Goal: Transaction & Acquisition: Subscribe to service/newsletter

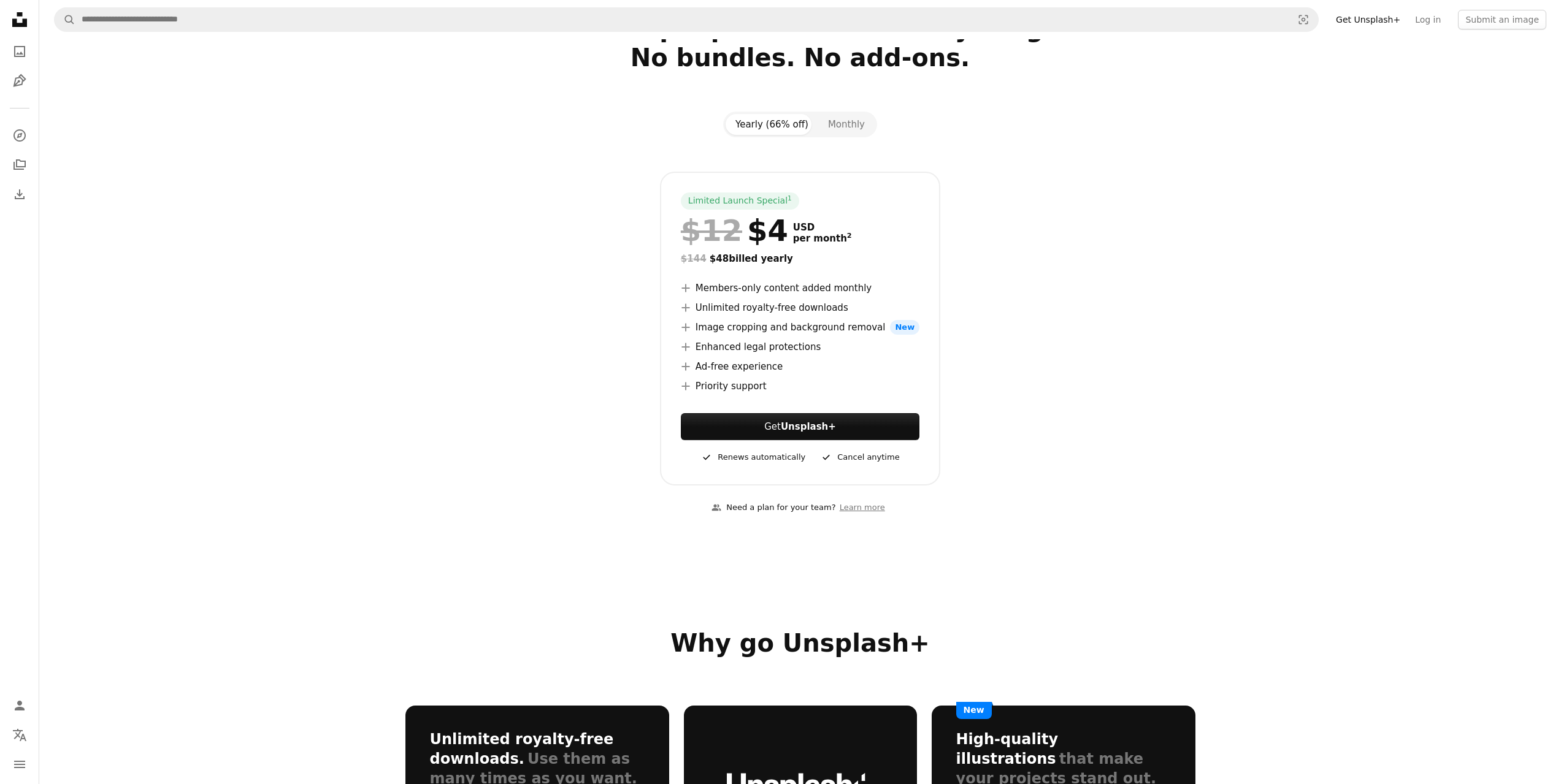
scroll to position [61, 0]
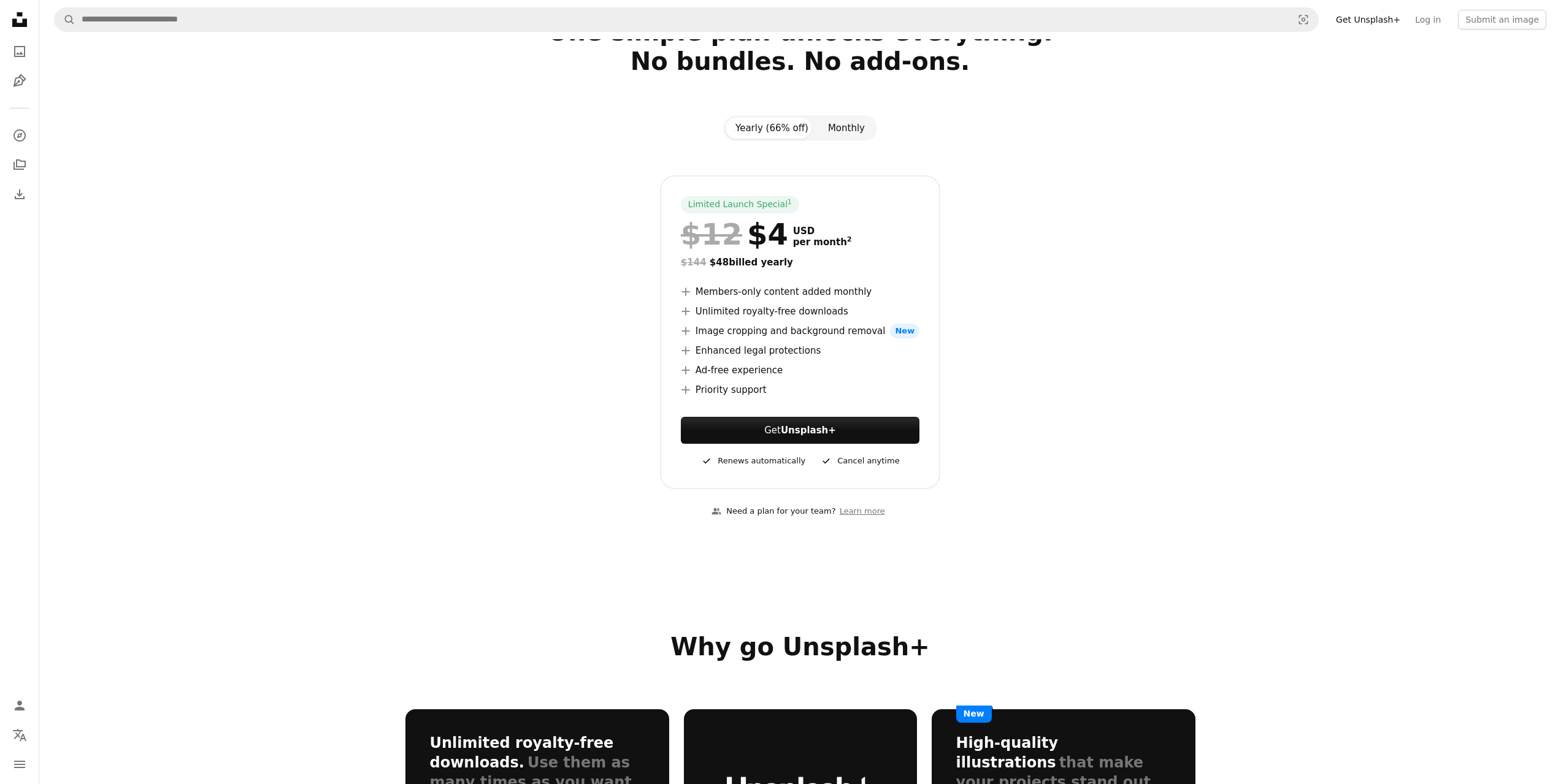
click at [852, 131] on button "Monthly" at bounding box center [845, 128] width 56 height 21
click at [791, 131] on button "Yearly (66% off)" at bounding box center [772, 128] width 92 height 21
click at [841, 129] on button "Monthly" at bounding box center [845, 128] width 56 height 21
click at [786, 127] on button "Yearly (66% off)" at bounding box center [772, 128] width 92 height 21
click at [947, 131] on div "Yearly (66% off) Monthly Limited Launch Special 1 $12 $4 USD per month 2 $144 $…" at bounding box center [800, 301] width 819 height 374
